Goal: Obtain resource: Download file/media

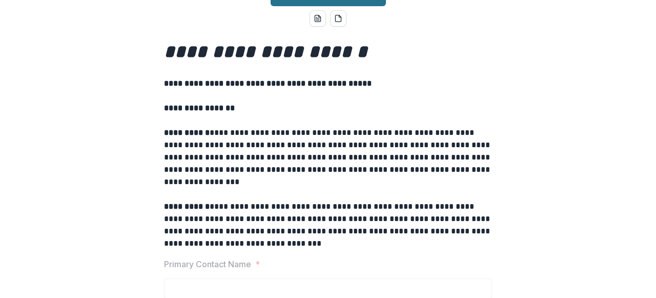
scroll to position [72, 0]
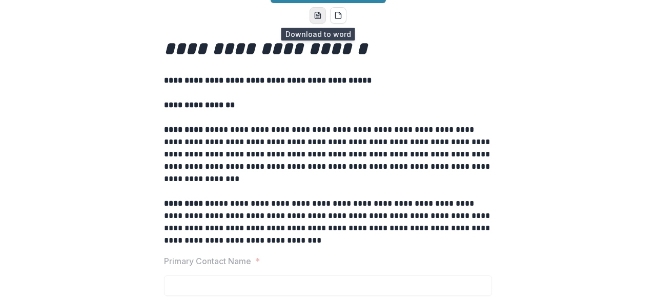
click at [317, 12] on icon "word-download" at bounding box center [318, 15] width 6 height 7
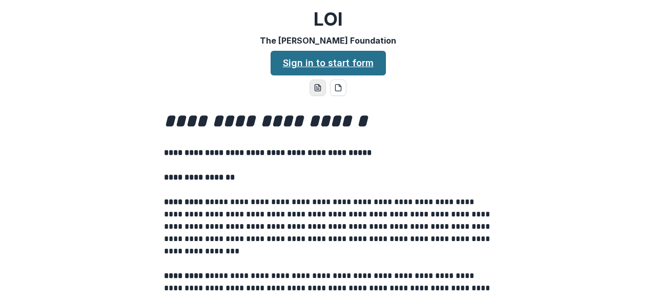
click at [334, 60] on link "Sign in to start form" at bounding box center [328, 63] width 115 height 25
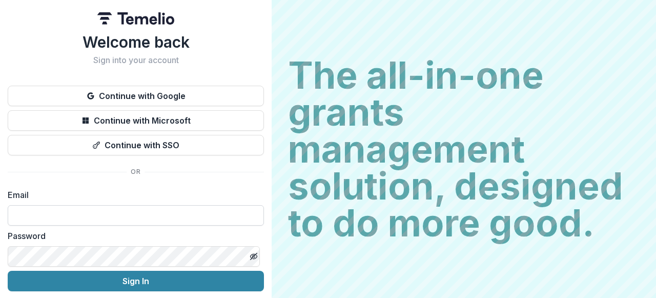
click at [60, 211] on input at bounding box center [136, 215] width 256 height 20
type input "**********"
click at [250, 258] on icon "Toggle password visibility" at bounding box center [254, 256] width 8 height 8
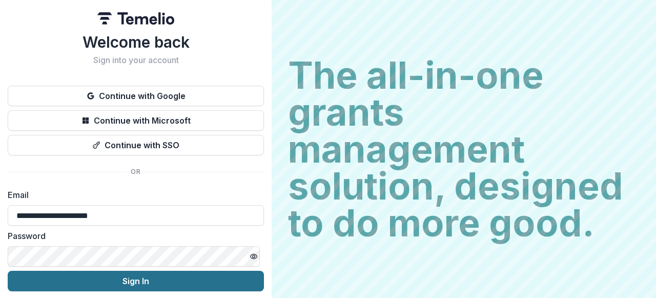
click at [130, 279] on button "Sign In" at bounding box center [136, 281] width 256 height 20
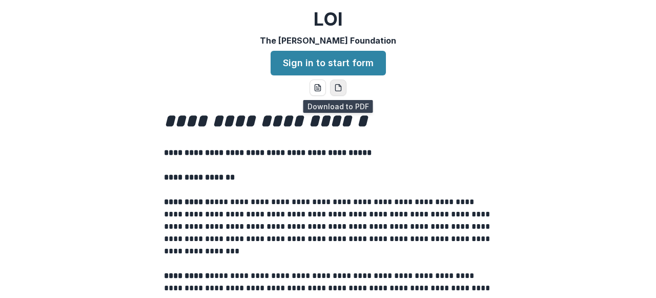
click at [335, 86] on icon "pdf-download" at bounding box center [338, 88] width 8 height 8
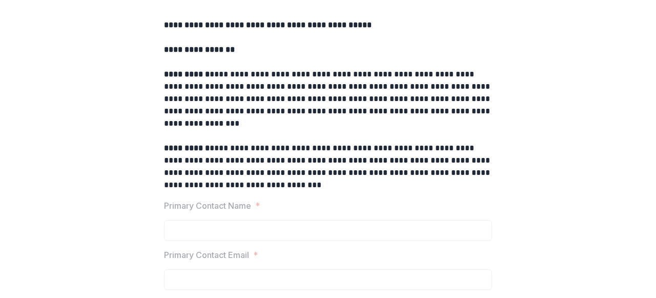
scroll to position [153, 0]
